Goal: Transaction & Acquisition: Purchase product/service

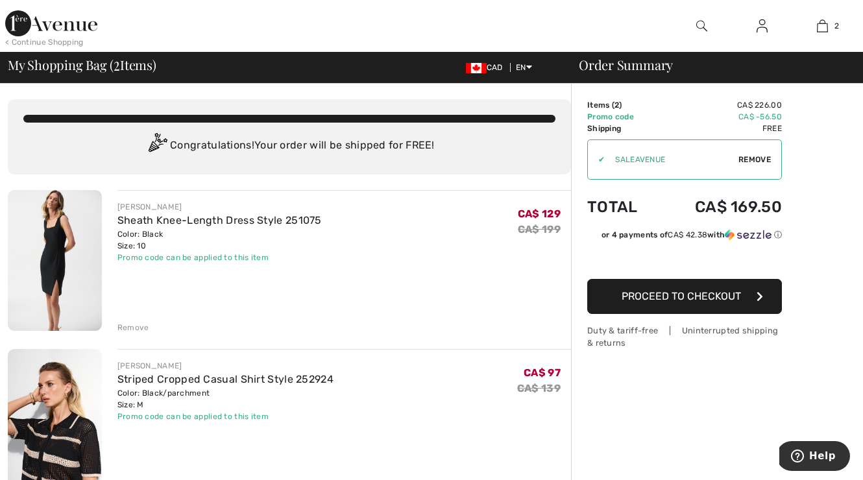
click at [748, 293] on button "Proceed to Checkout" at bounding box center [684, 296] width 195 height 35
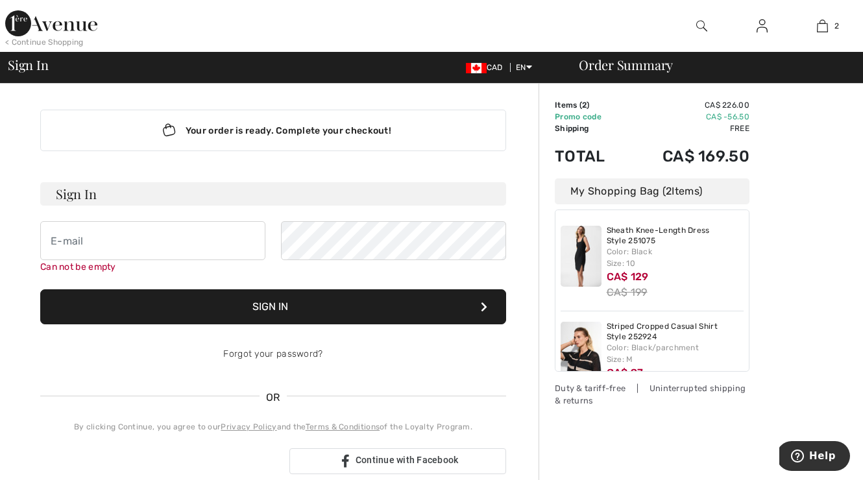
scroll to position [40, 0]
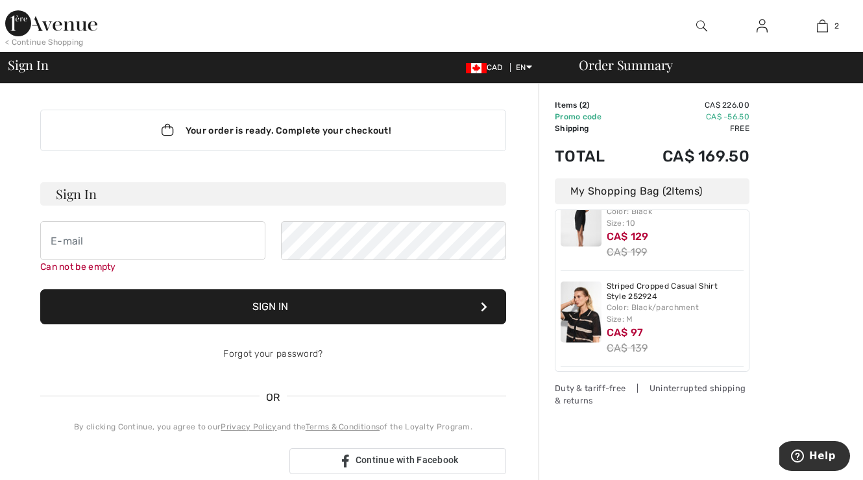
click at [176, 128] on icon "Lottie animation" at bounding box center [167, 130] width 25 height 19
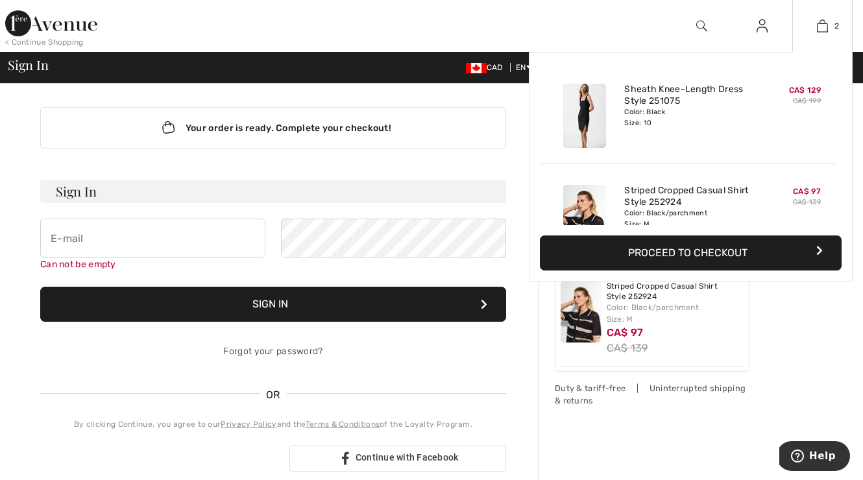
click at [806, 245] on button "Proceed to Checkout" at bounding box center [691, 252] width 302 height 35
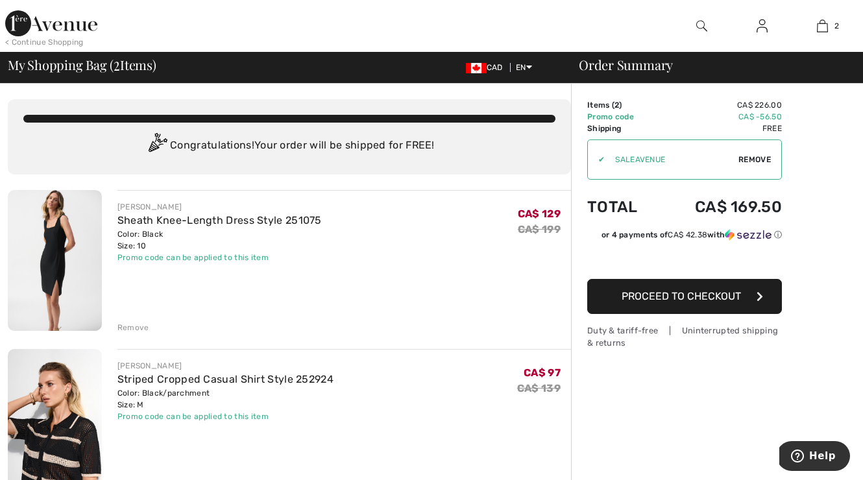
click at [756, 158] on span "Remove" at bounding box center [754, 160] width 32 height 12
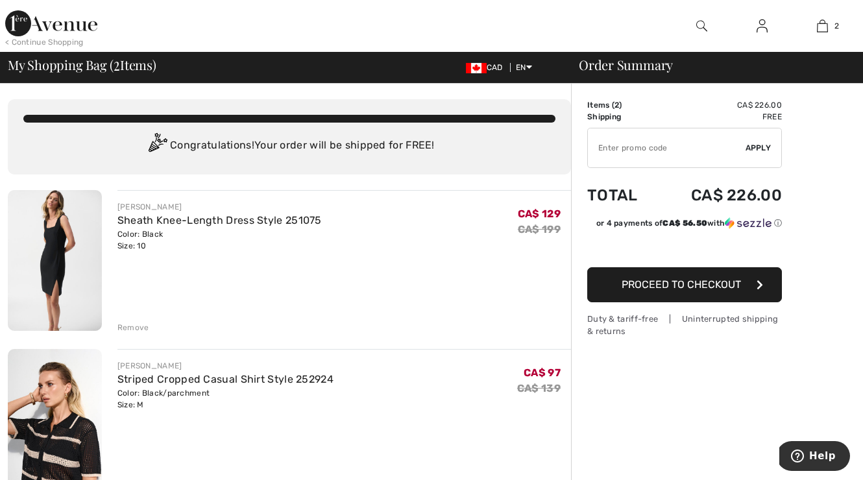
click at [758, 145] on span "Apply" at bounding box center [758, 148] width 26 height 12
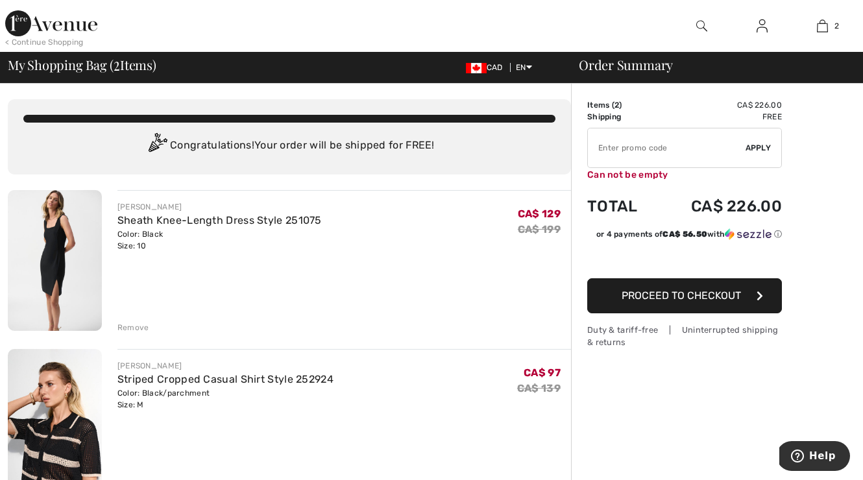
click at [631, 147] on input "TEXT" at bounding box center [667, 147] width 158 height 39
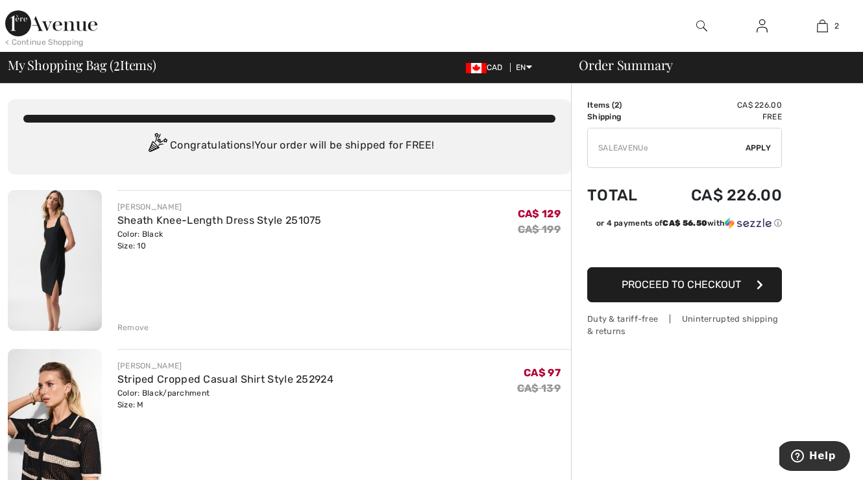
type input "SALEAVENUE"
click at [751, 145] on span "Apply" at bounding box center [758, 148] width 26 height 12
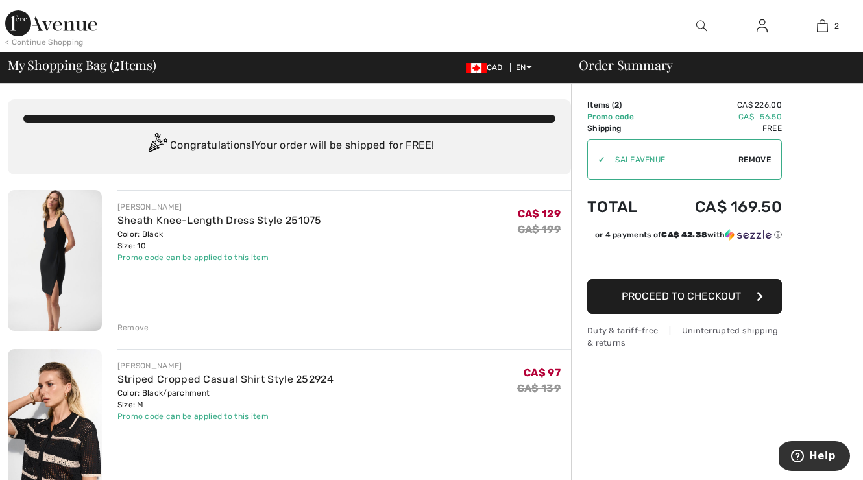
click at [727, 292] on span "Proceed to Checkout" at bounding box center [680, 296] width 119 height 12
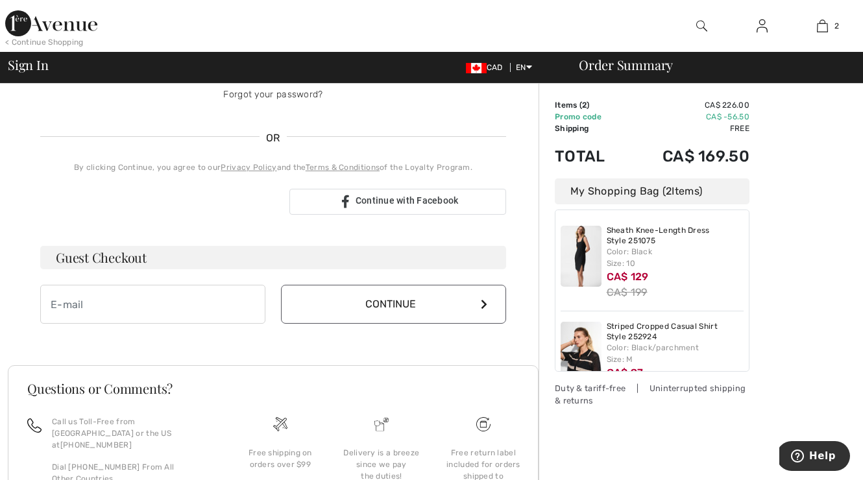
scroll to position [234, 0]
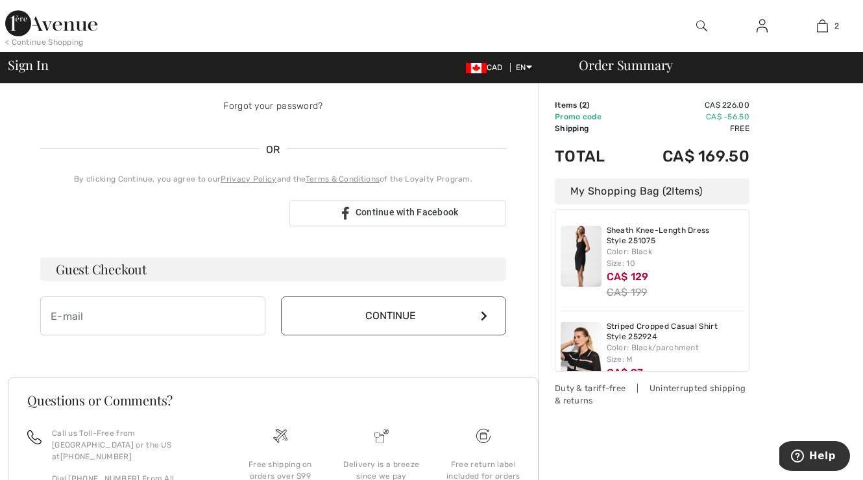
click at [54, 36] on img at bounding box center [51, 23] width 92 height 26
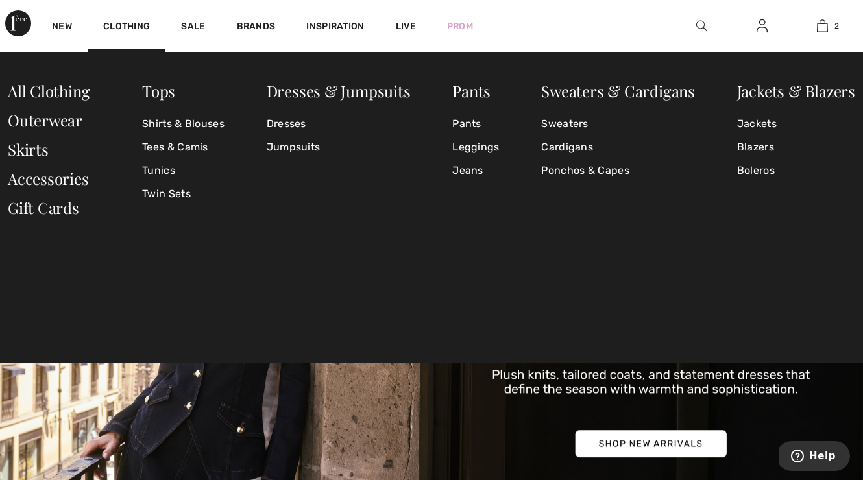
click at [762, 25] on img at bounding box center [761, 26] width 11 height 16
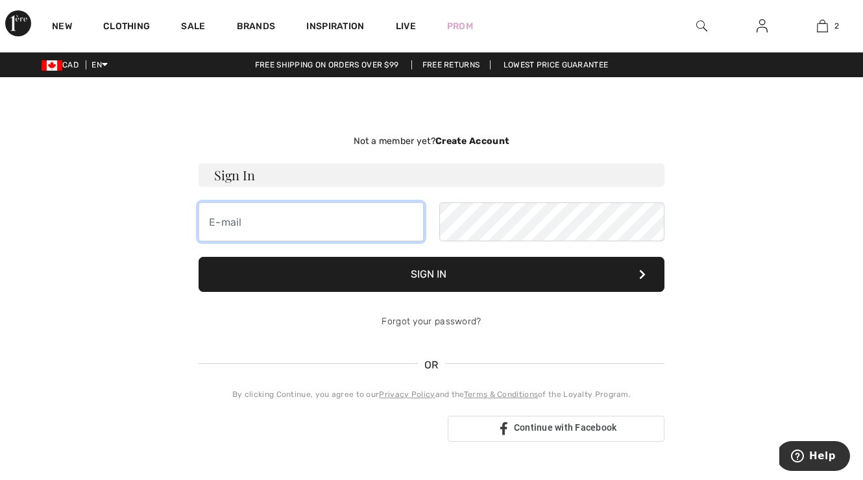
type input "johnz2@sympatico.ca"
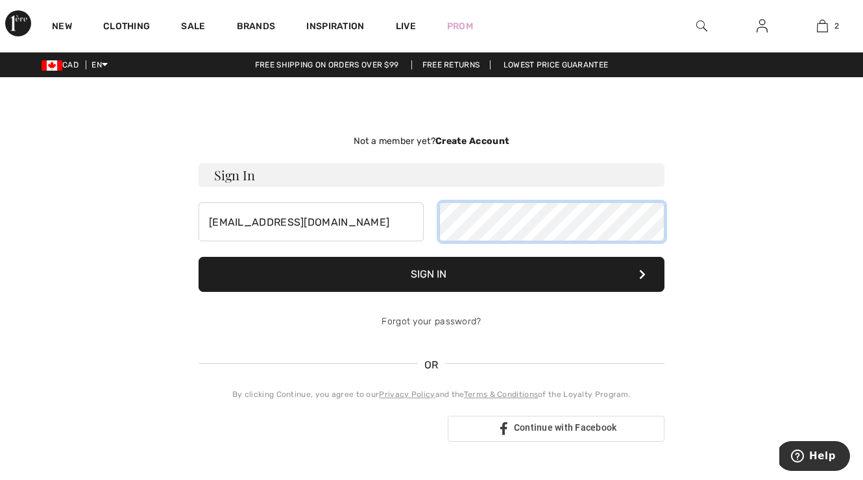
click at [431, 274] on button "Sign In" at bounding box center [432, 274] width 466 height 35
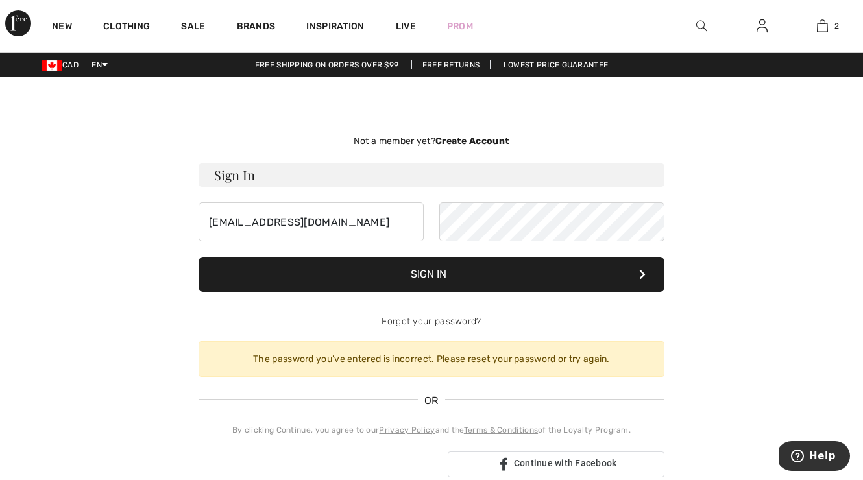
click at [455, 263] on button "Sign In" at bounding box center [432, 274] width 466 height 35
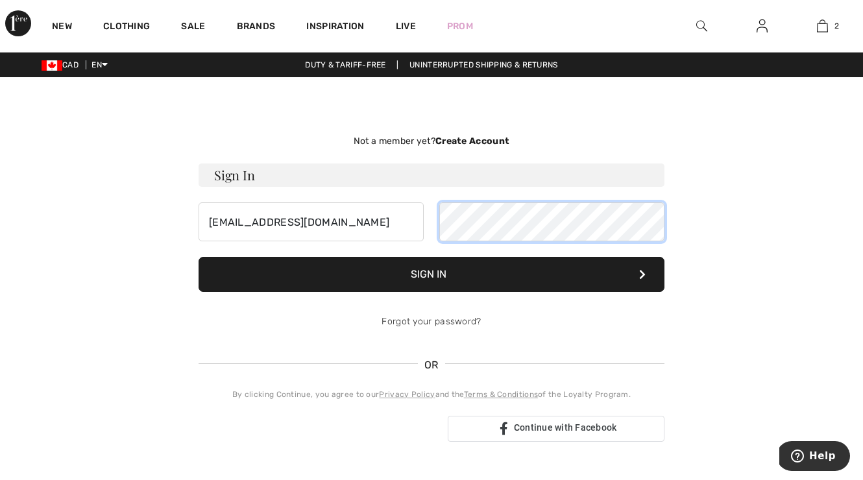
click at [435, 223] on div "johnz2@sympatico.ca" at bounding box center [432, 221] width 466 height 39
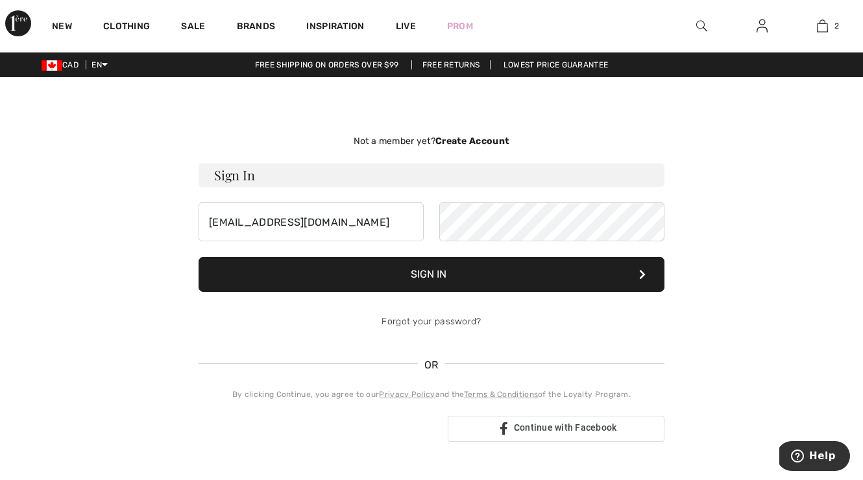
click at [419, 269] on button "Sign In" at bounding box center [432, 274] width 466 height 35
click at [431, 269] on button "Sign In" at bounding box center [432, 274] width 466 height 35
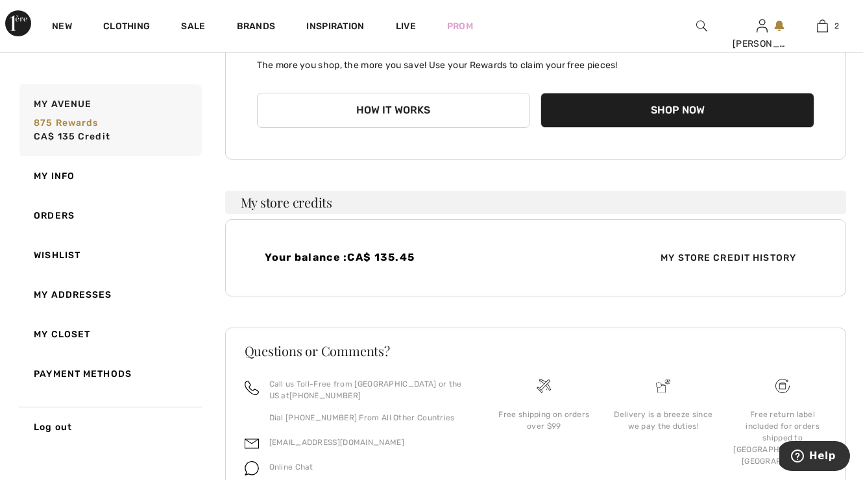
scroll to position [164, 0]
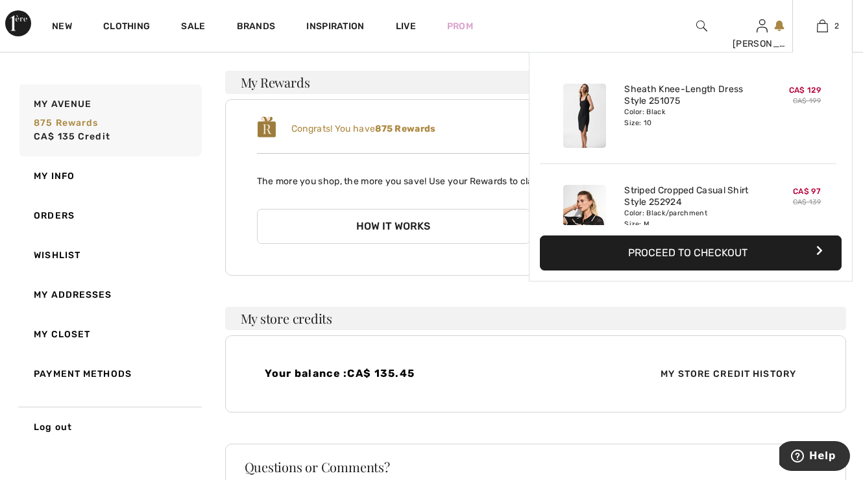
click at [729, 246] on button "Proceed to Checkout" at bounding box center [691, 252] width 302 height 35
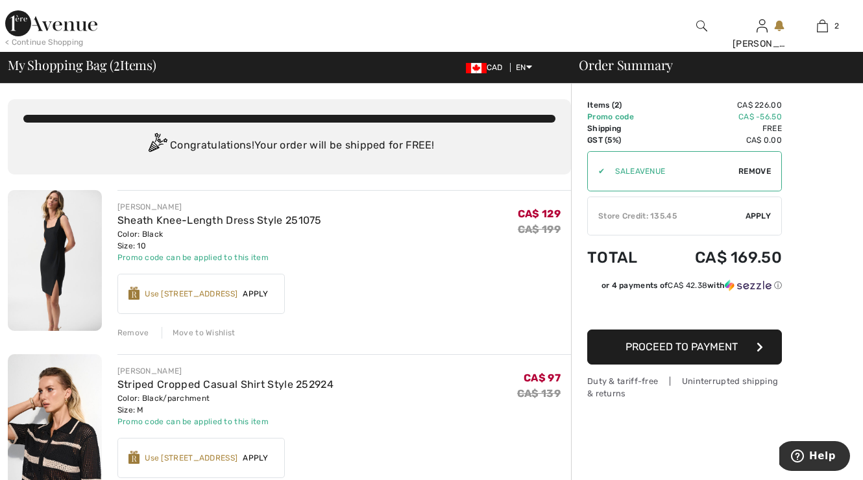
click at [759, 213] on span "Apply" at bounding box center [758, 216] width 26 height 12
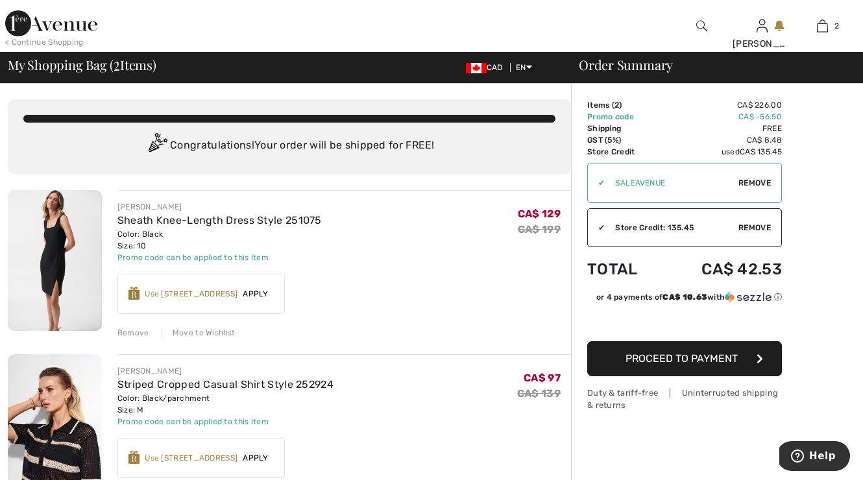
click at [690, 356] on span "Proceed to Payment" at bounding box center [681, 358] width 112 height 12
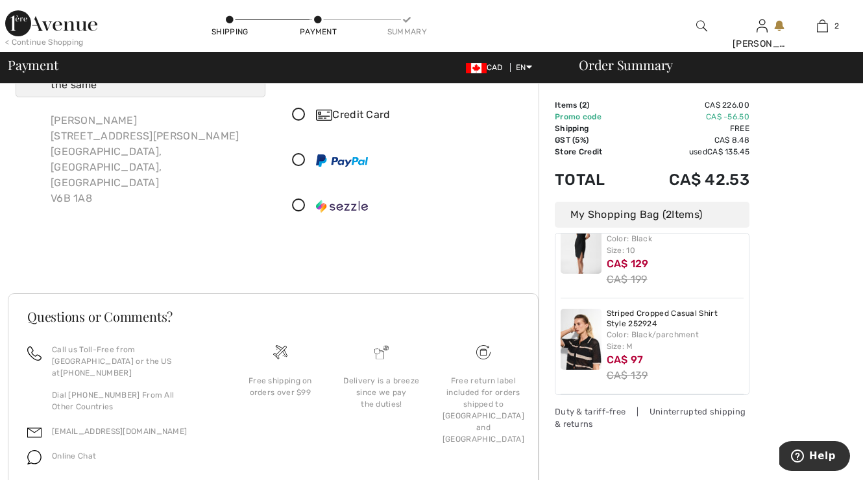
scroll to position [58, 0]
click at [297, 113] on icon at bounding box center [299, 118] width 34 height 14
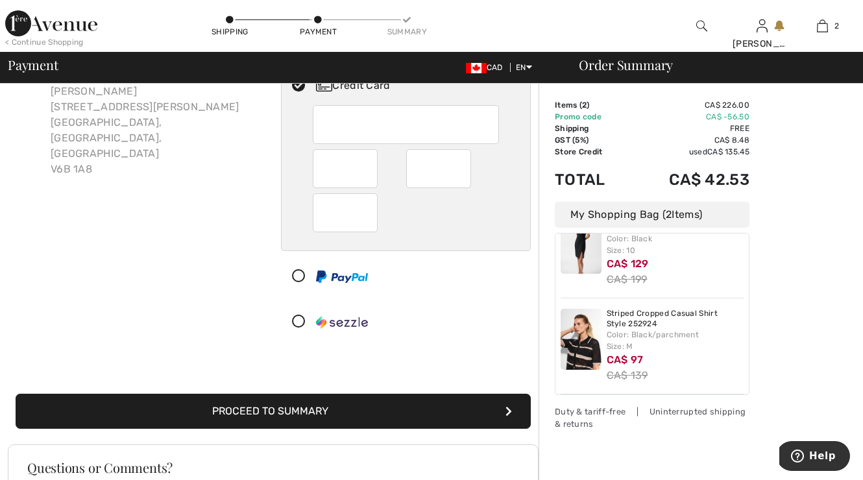
scroll to position [93, 0]
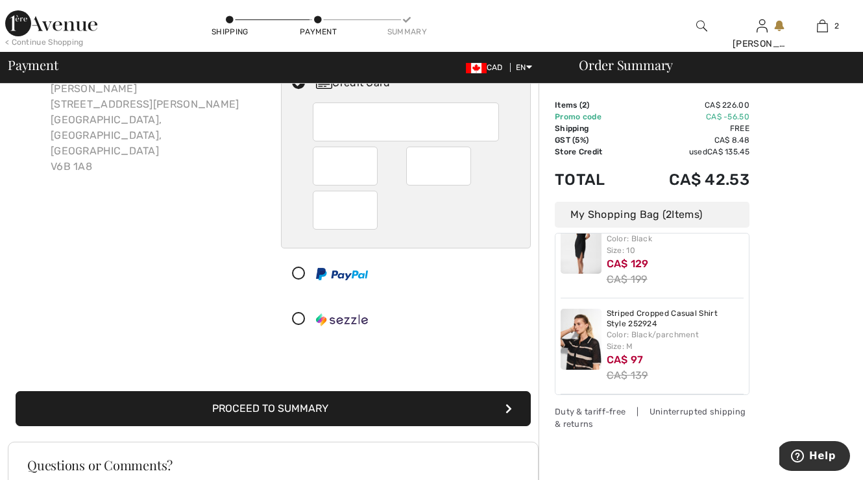
click at [319, 403] on button "Proceed to Summary" at bounding box center [273, 408] width 515 height 35
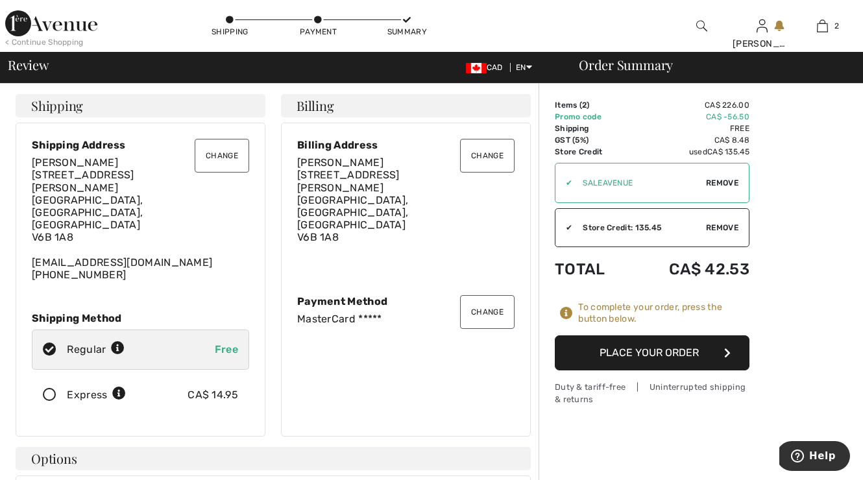
click at [684, 348] on button "Place Your Order" at bounding box center [652, 352] width 195 height 35
